Goal: Browse casually: Explore the website without a specific task or goal

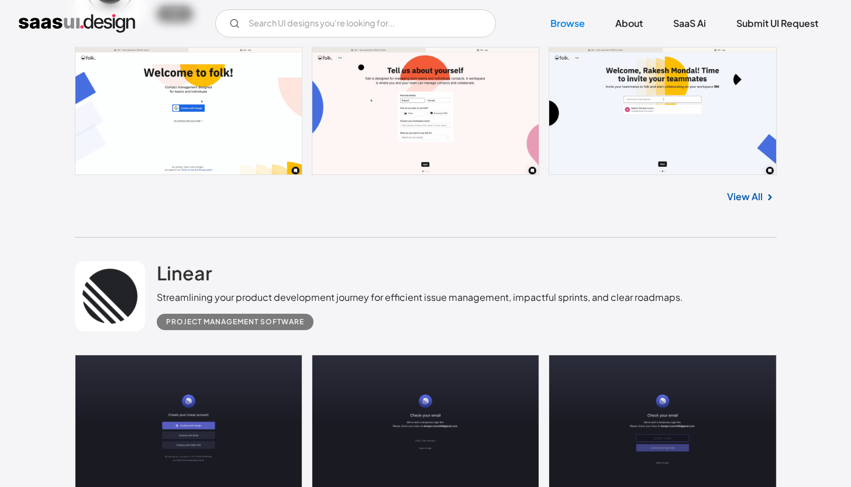
scroll to position [411, 0]
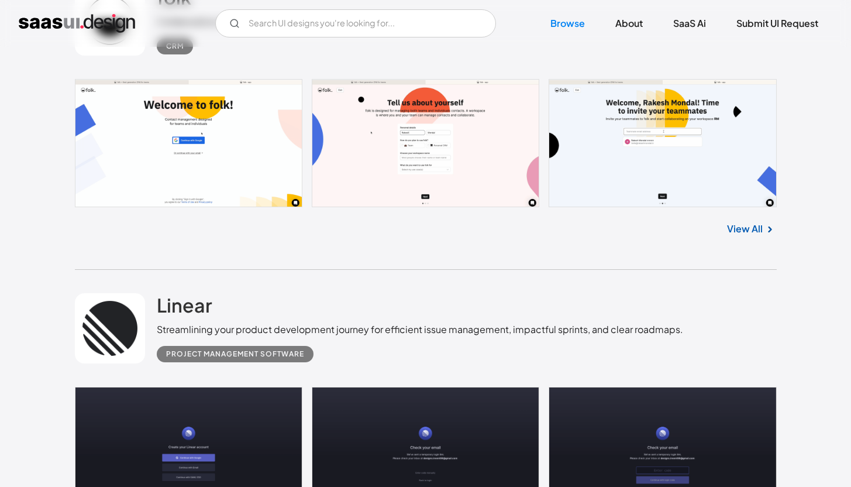
click at [746, 232] on link "View All" at bounding box center [745, 229] width 36 height 14
click at [759, 222] on link "View All" at bounding box center [745, 229] width 36 height 14
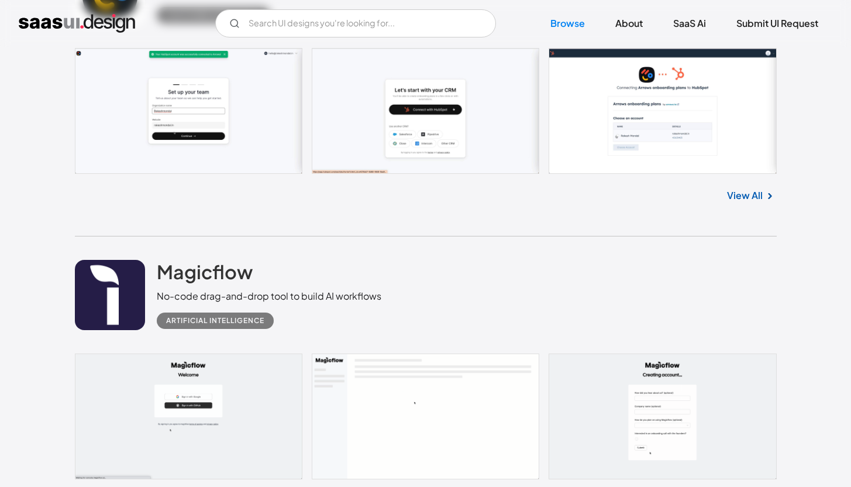
scroll to position [1030, 0]
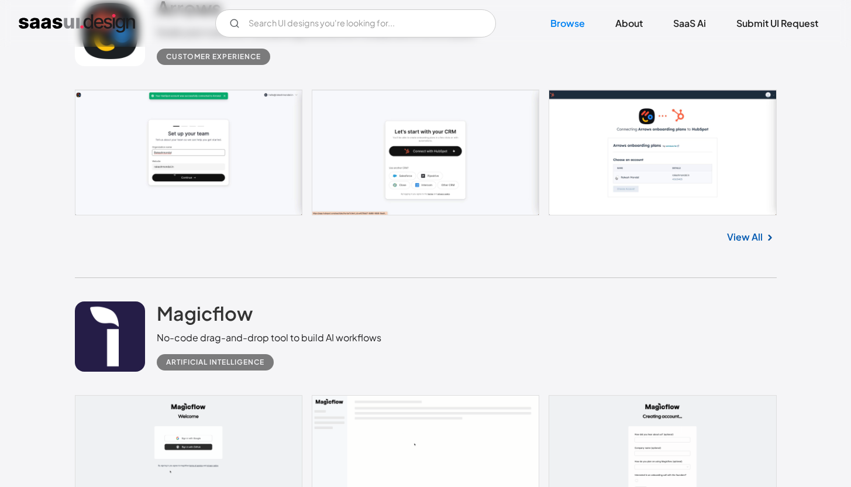
click at [744, 236] on link "View All" at bounding box center [745, 237] width 36 height 14
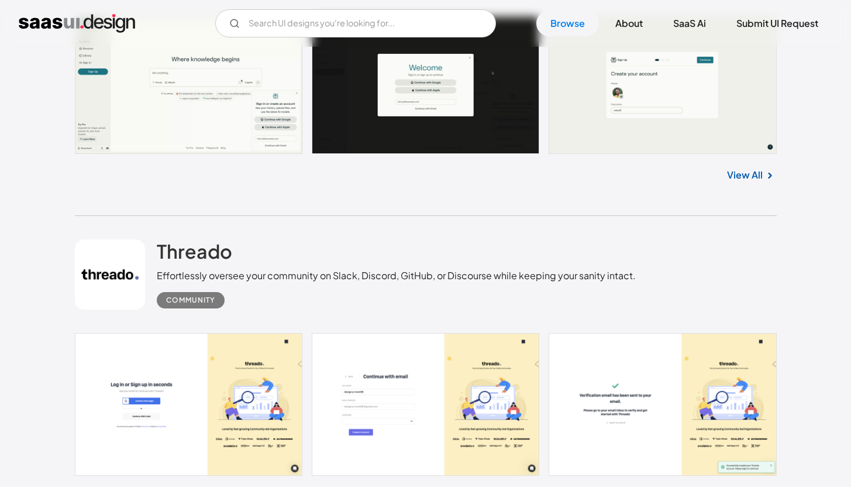
scroll to position [2161, 0]
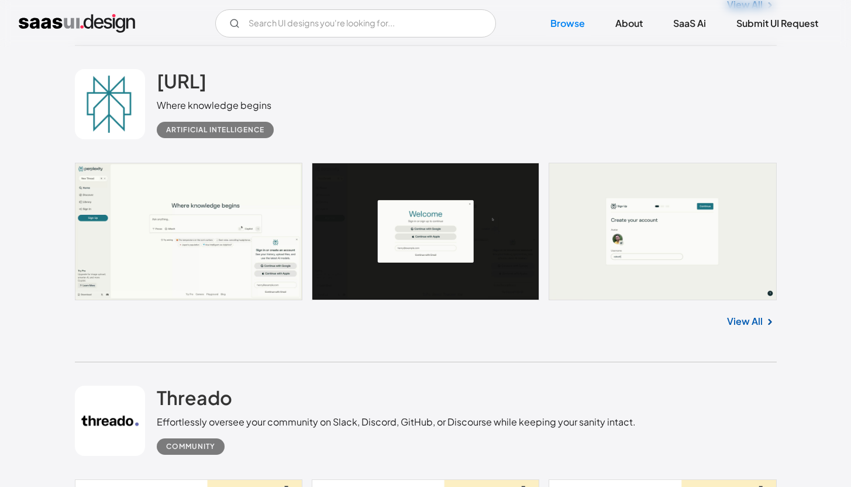
click at [737, 319] on link "View All" at bounding box center [745, 321] width 36 height 14
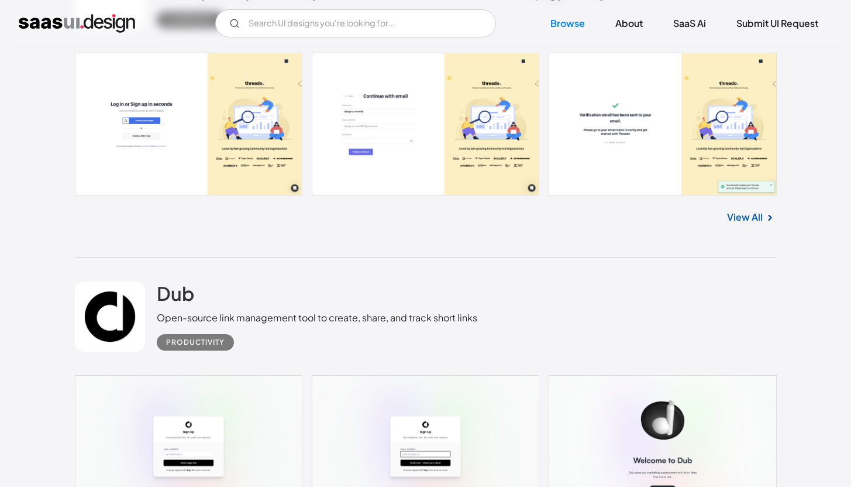
scroll to position [2862, 0]
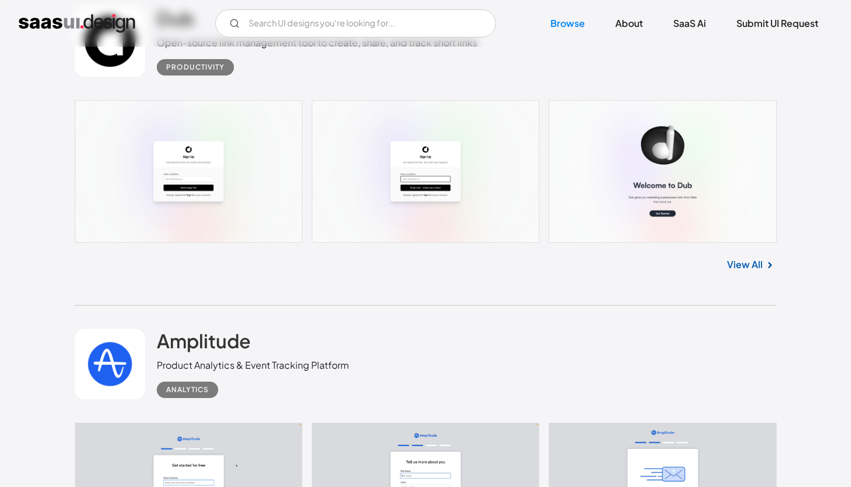
click at [753, 265] on link "View All" at bounding box center [745, 264] width 36 height 14
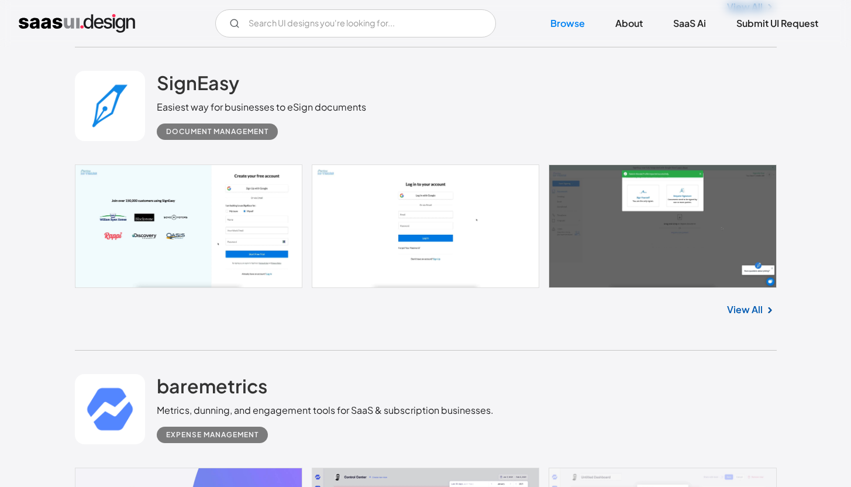
scroll to position [3430, 0]
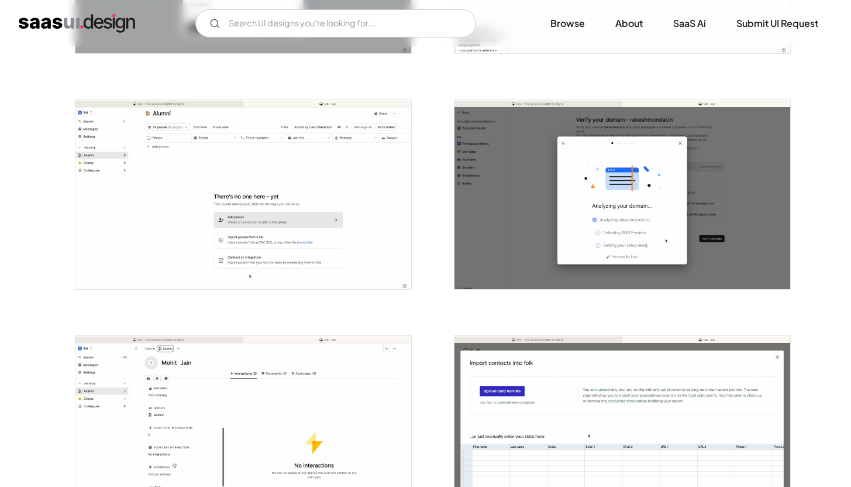
scroll to position [1116, 0]
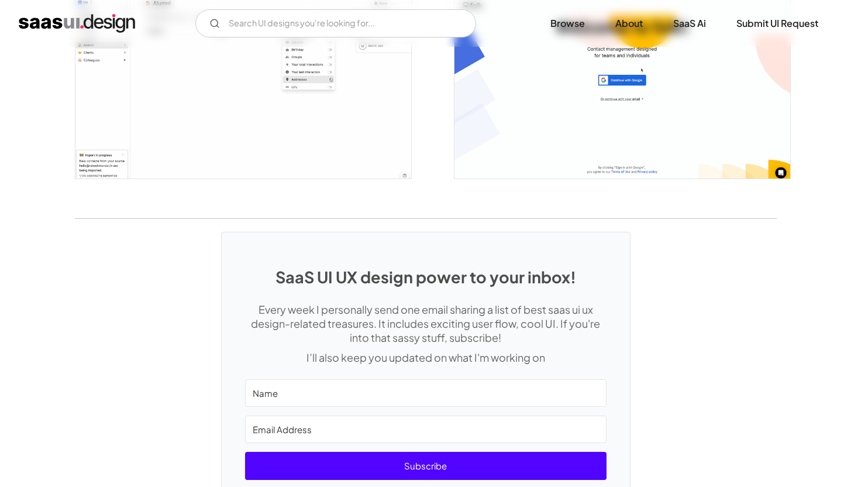
scroll to position [2047, 0]
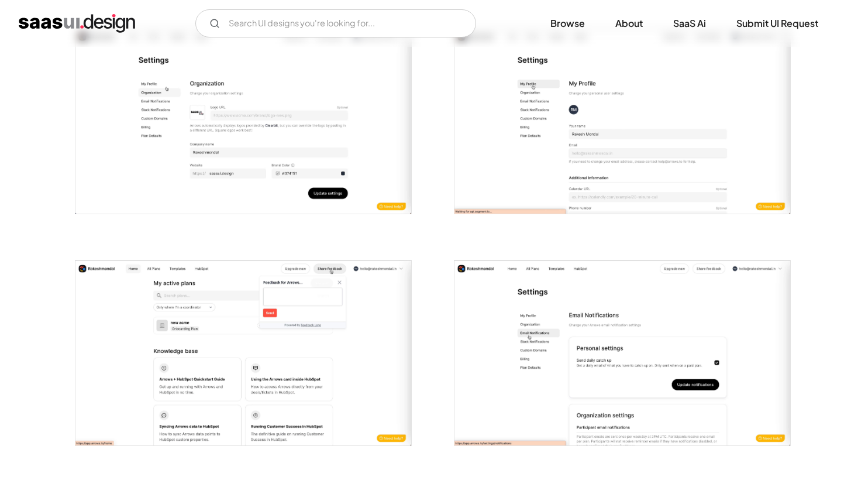
scroll to position [2083, 0]
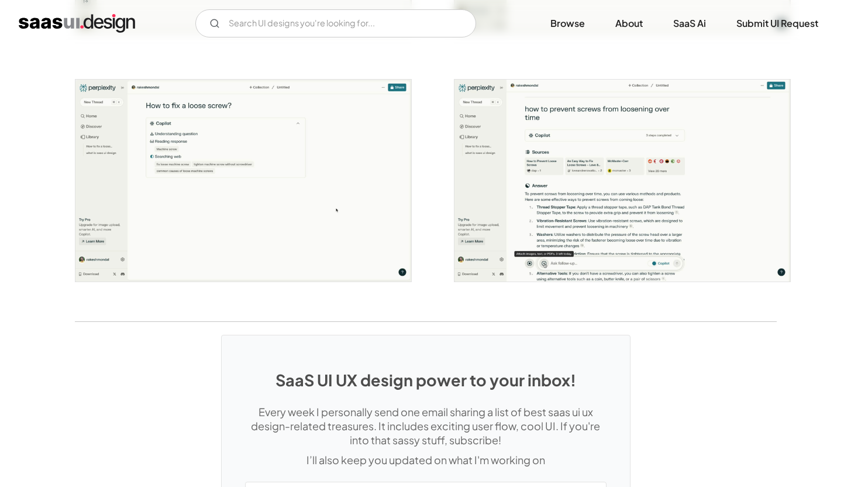
scroll to position [2179, 0]
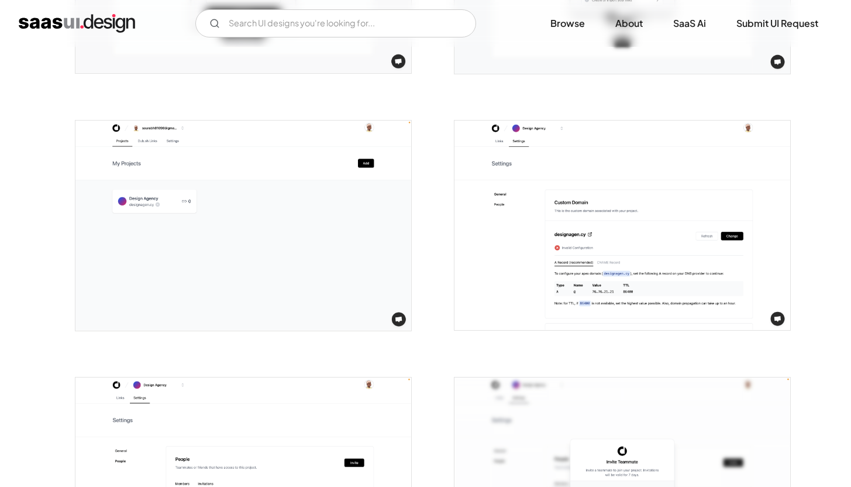
scroll to position [1957, 0]
